Goal: Task Accomplishment & Management: Manage account settings

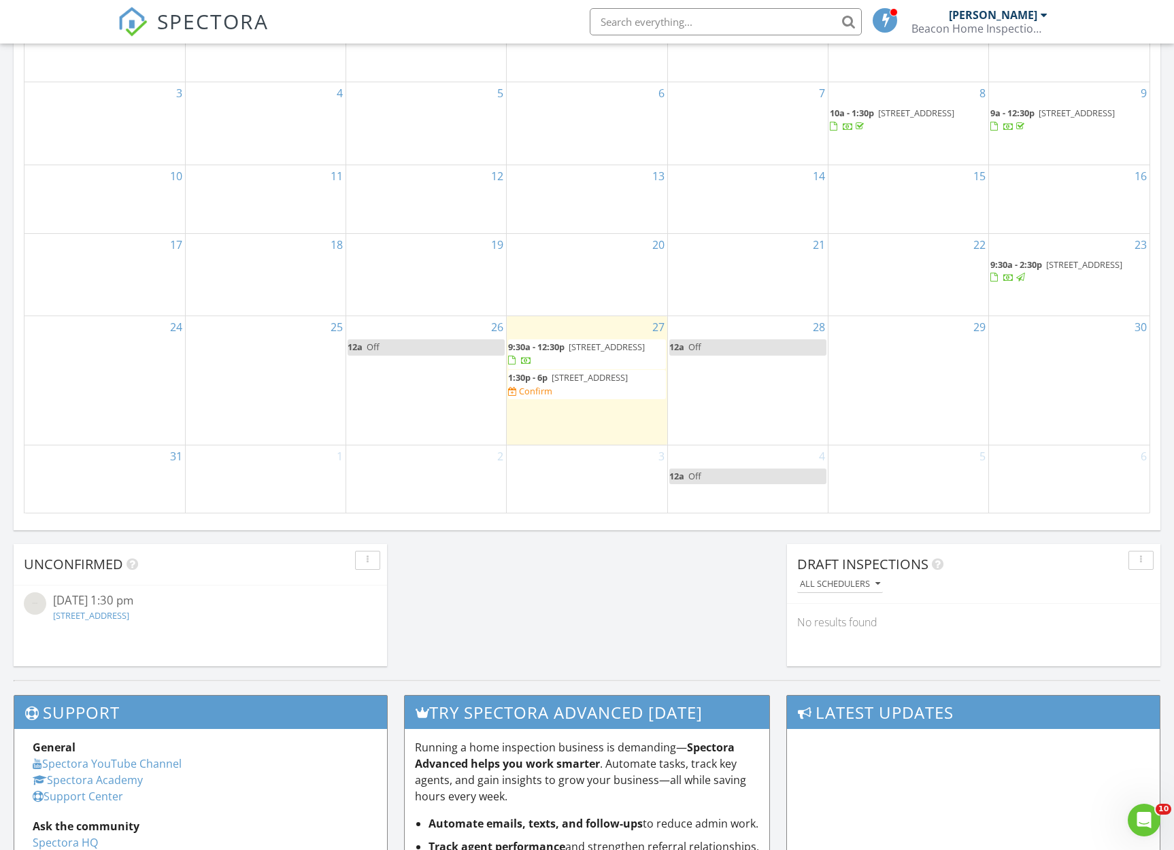
scroll to position [783, 0]
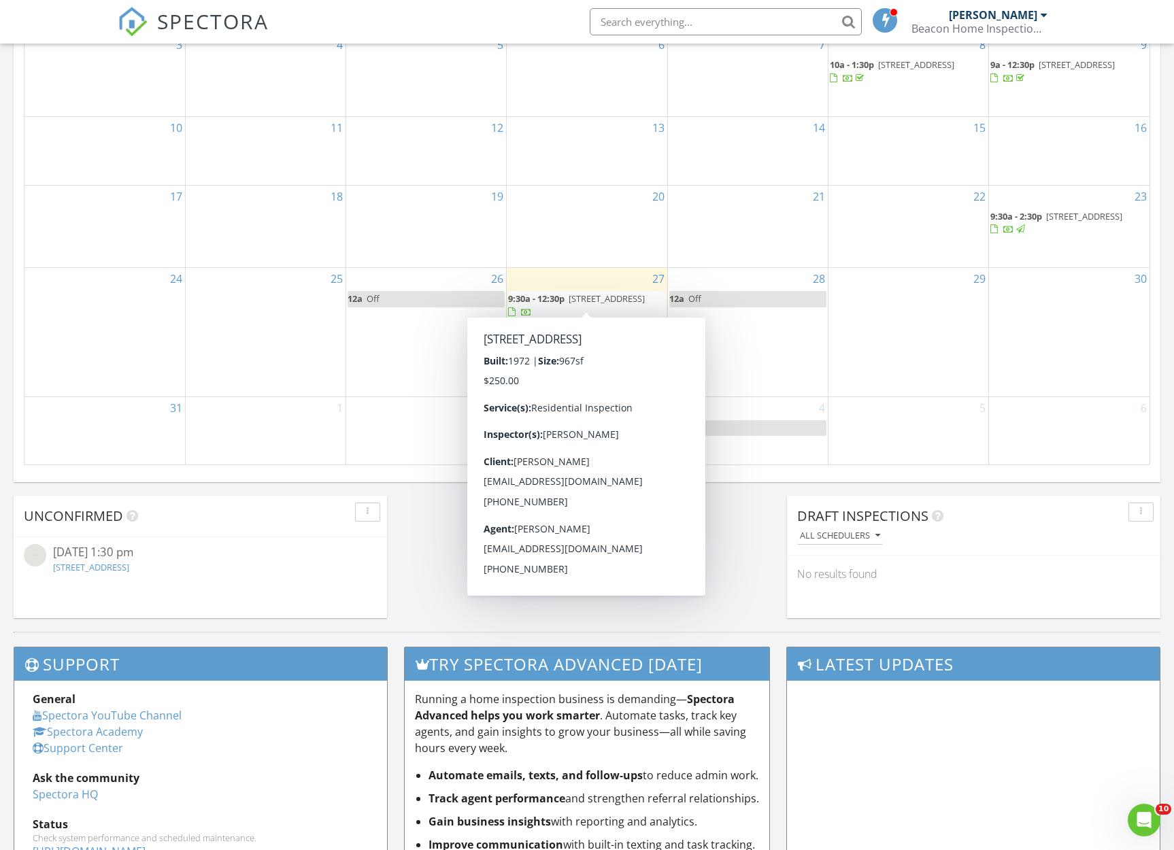
click at [632, 294] on span "7755 E Quincy Ave 308A5, Denver 80237" at bounding box center [607, 298] width 76 height 12
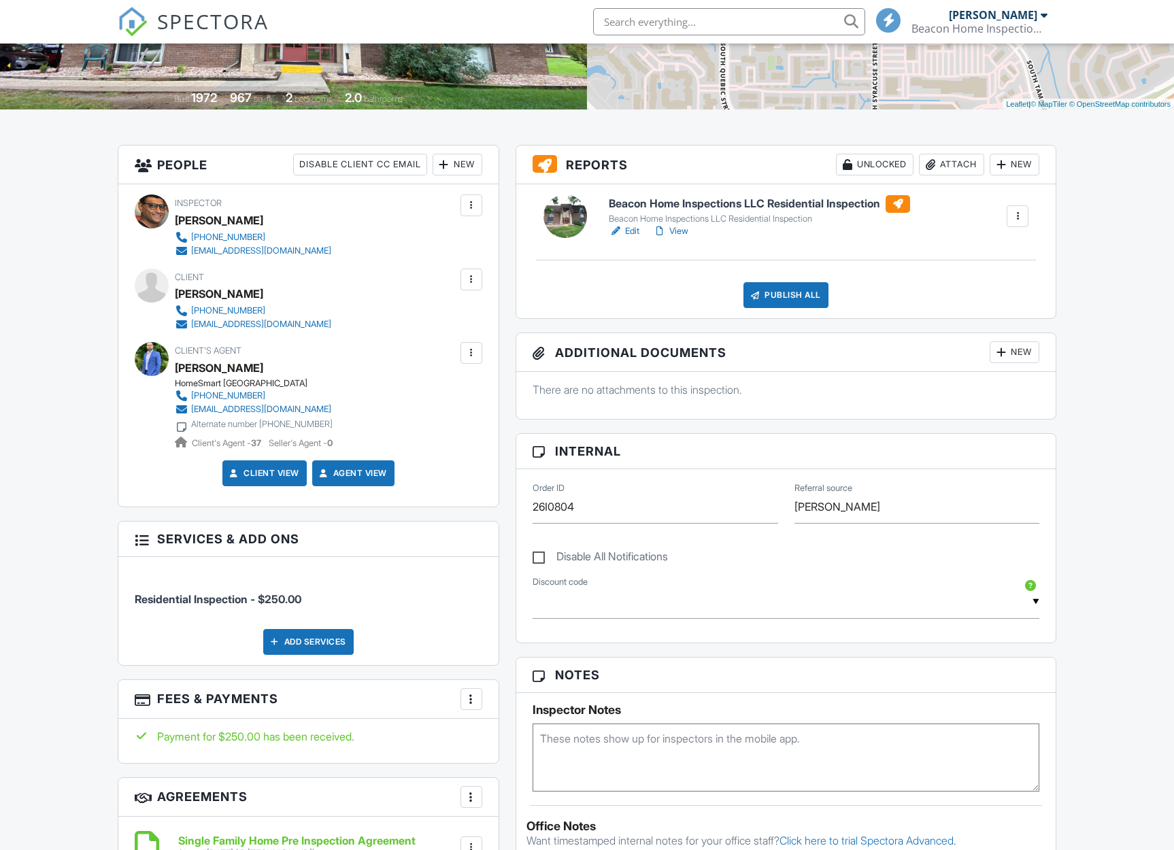
click at [683, 224] on link "View" at bounding box center [670, 231] width 35 height 14
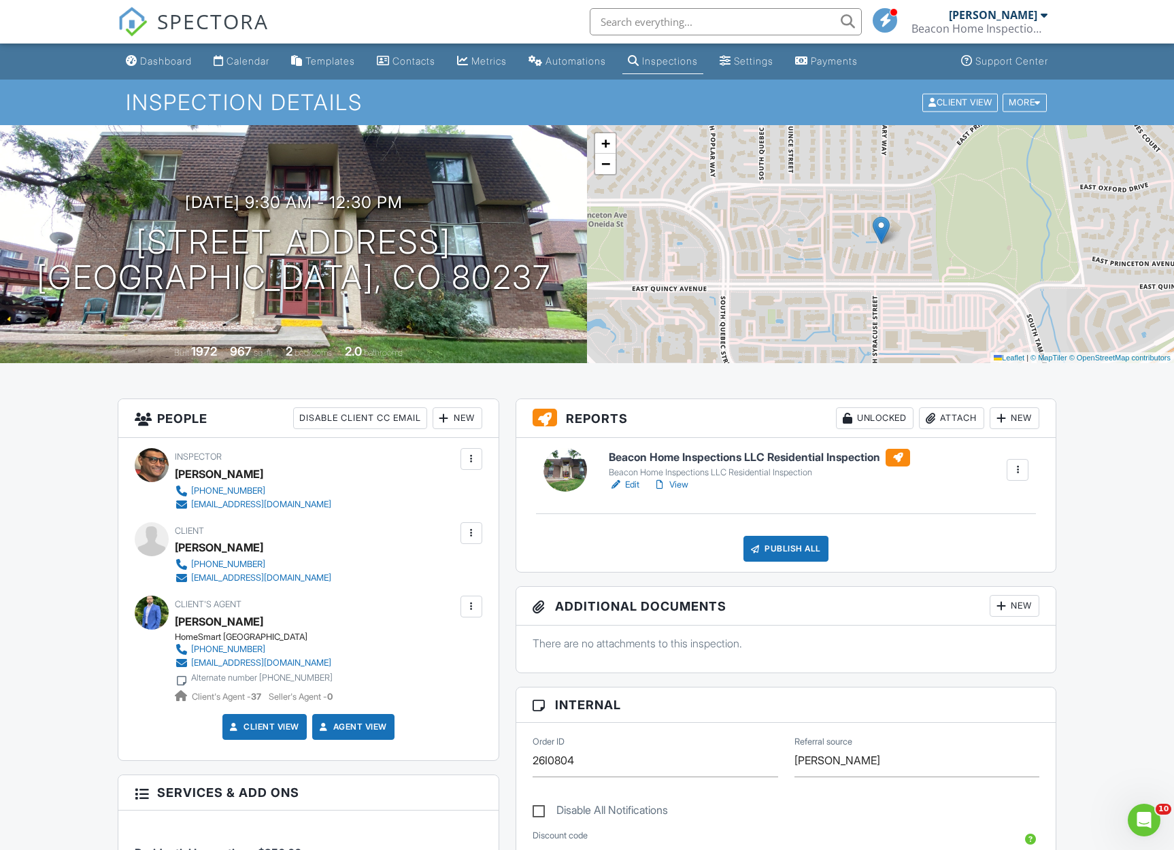
click at [626, 487] on link "Edit" at bounding box center [624, 485] width 31 height 14
click at [790, 541] on div "Publish All" at bounding box center [785, 549] width 85 height 26
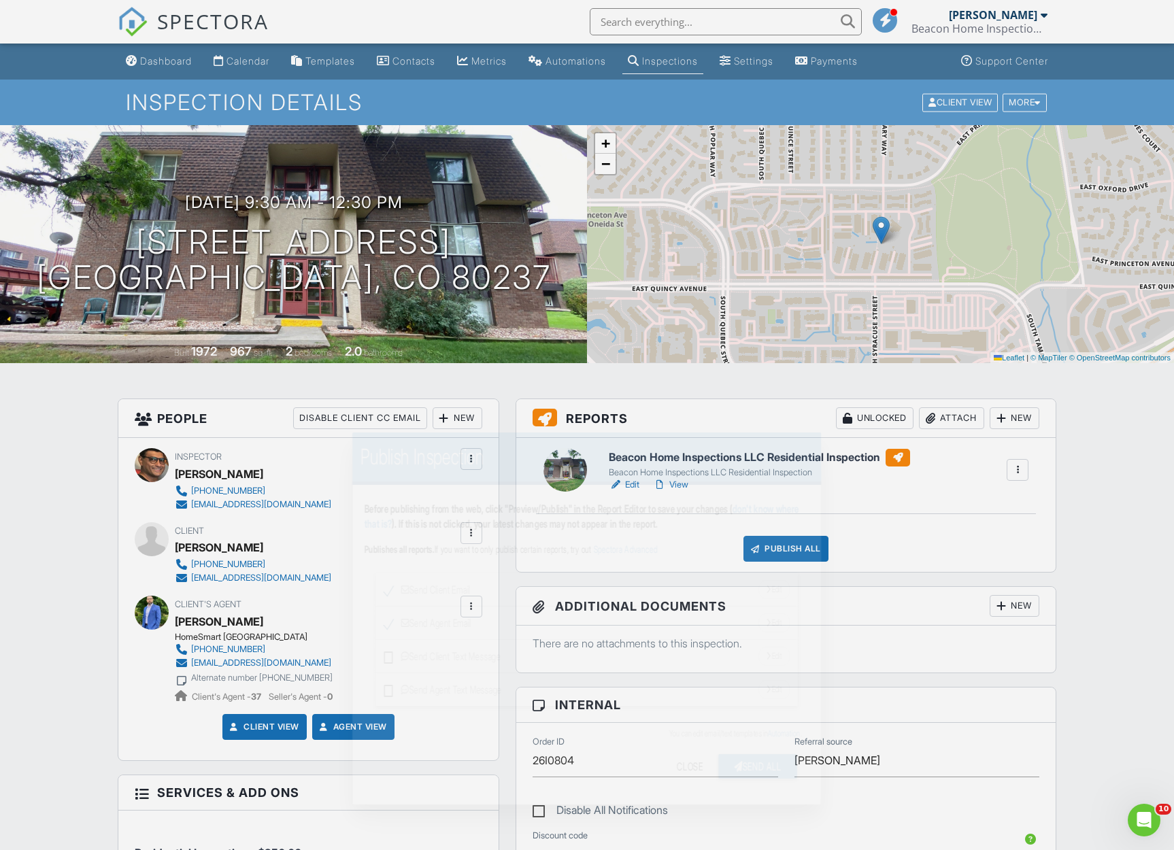
scroll to position [5, 0]
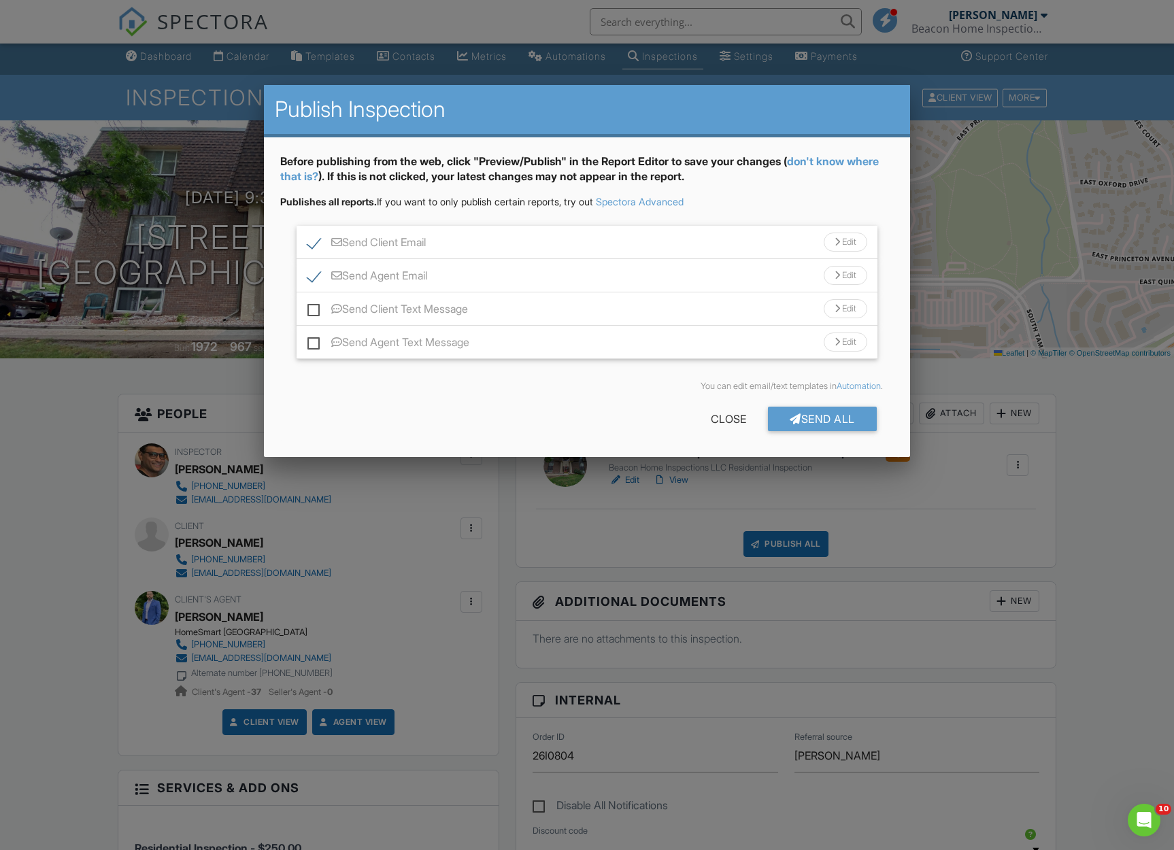
click at [800, 426] on div "Send All" at bounding box center [822, 419] width 109 height 24
